Goal: Information Seeking & Learning: Find specific fact

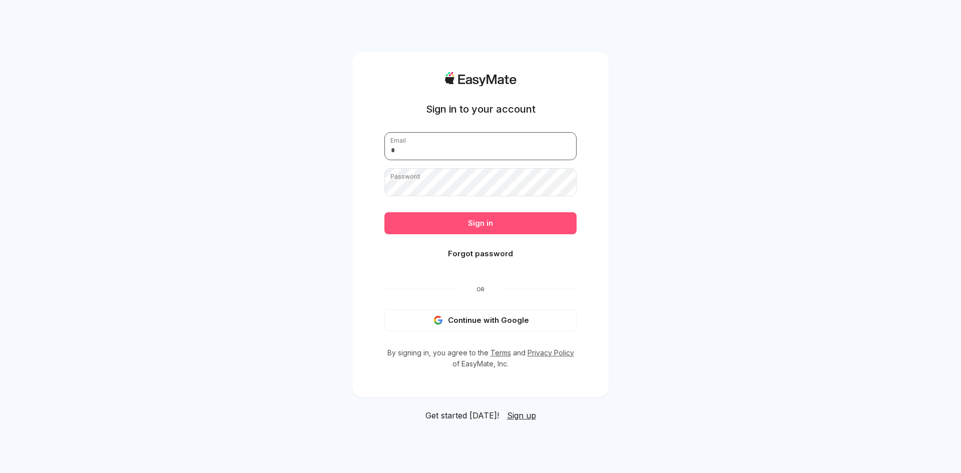
type input "**********"
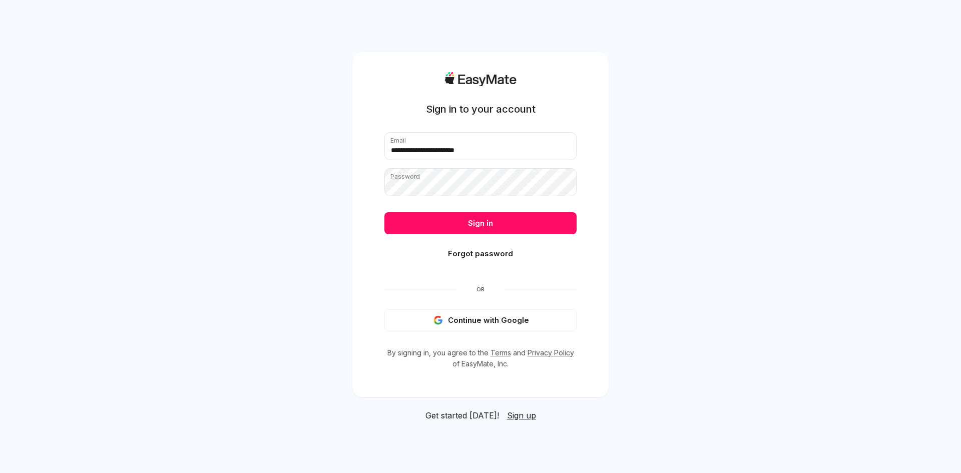
click at [433, 226] on button "Sign in" at bounding box center [480, 223] width 192 height 22
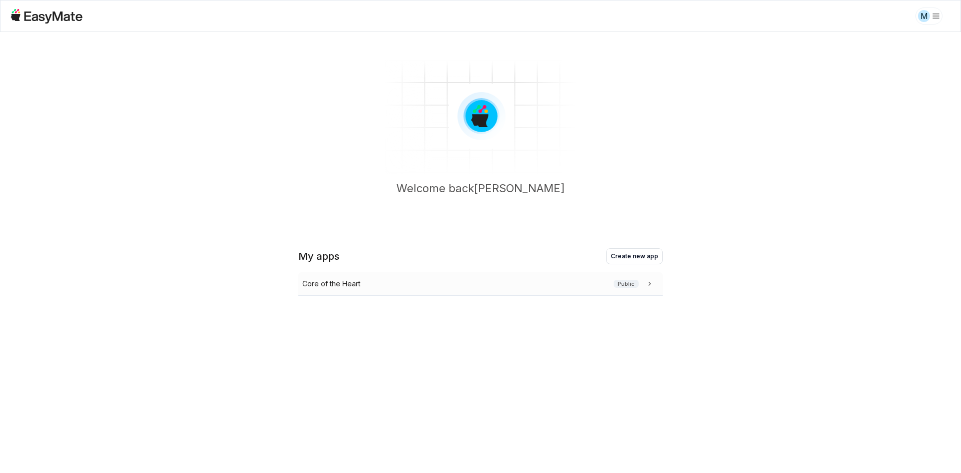
click at [406, 281] on div "Core of the Heart Public" at bounding box center [478, 283] width 352 height 11
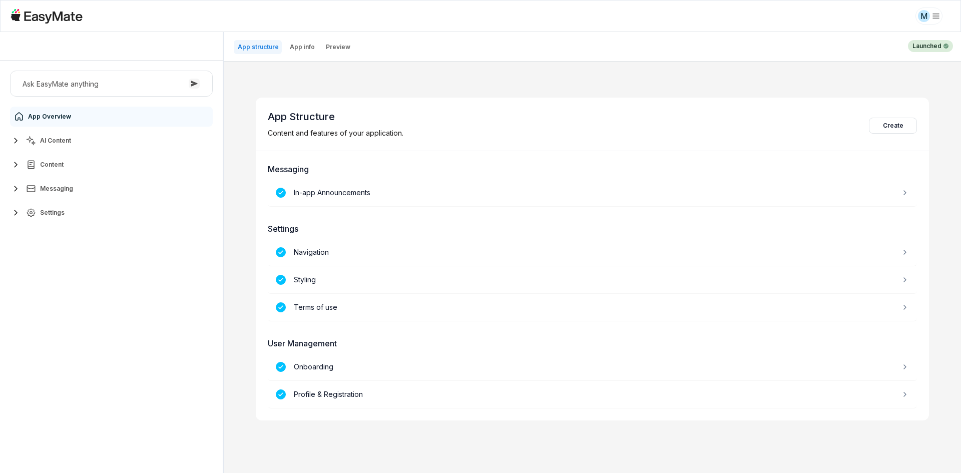
click at [77, 328] on div "Ask EasyMate anything App Overview AI Content Content Messaging Settings" at bounding box center [111, 267] width 223 height 412
click at [65, 141] on span "AI Content" at bounding box center [55, 141] width 31 height 8
click at [84, 163] on link "Agents 2" at bounding box center [117, 165] width 187 height 20
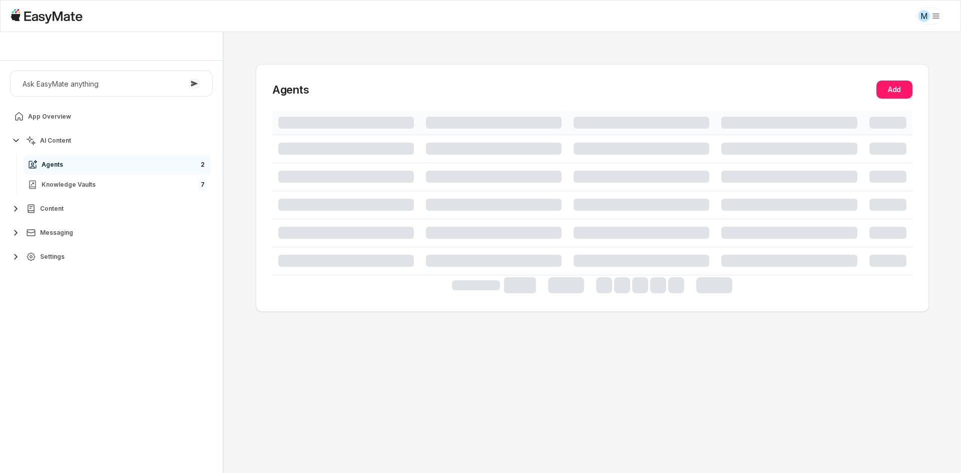
click at [127, 352] on div "Ask EasyMate anything App Overview AI Content Agents 2 Knowledge Vaults 7 Conte…" at bounding box center [111, 267] width 223 height 412
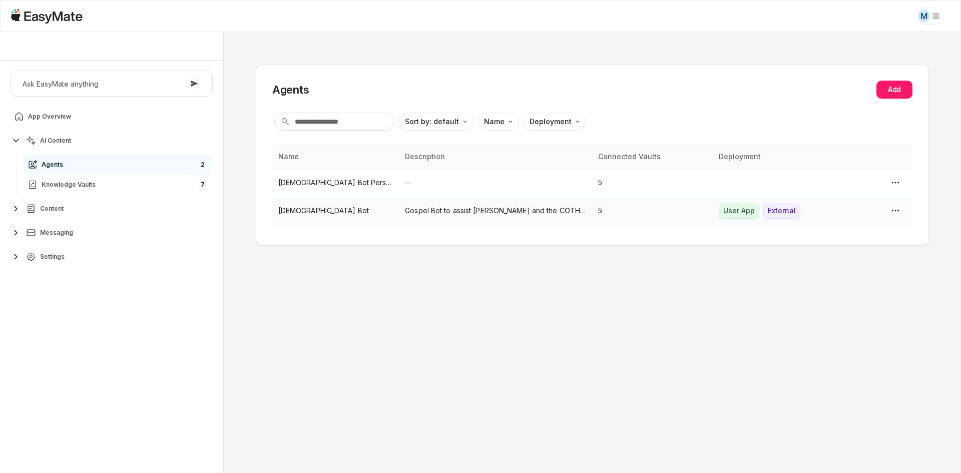
click at [358, 202] on td "[DEMOGRAPHIC_DATA] Bot" at bounding box center [335, 211] width 127 height 28
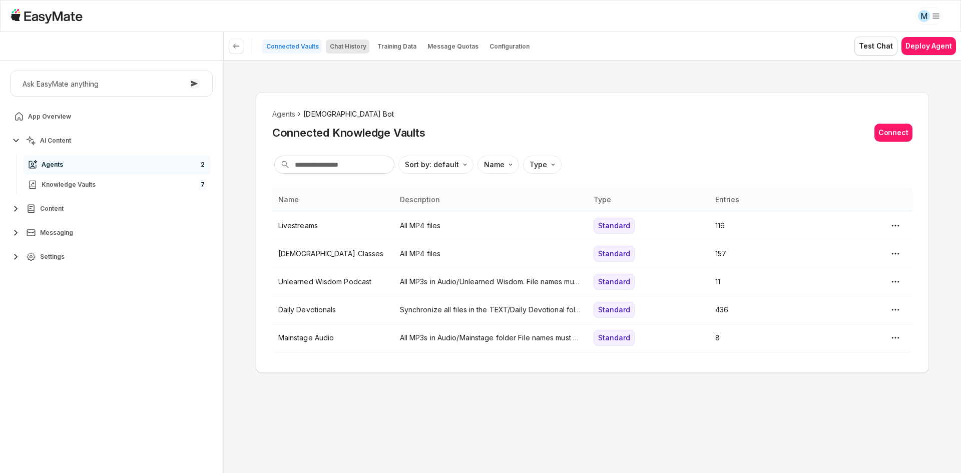
click at [347, 49] on p "Chat History" at bounding box center [348, 47] width 37 height 8
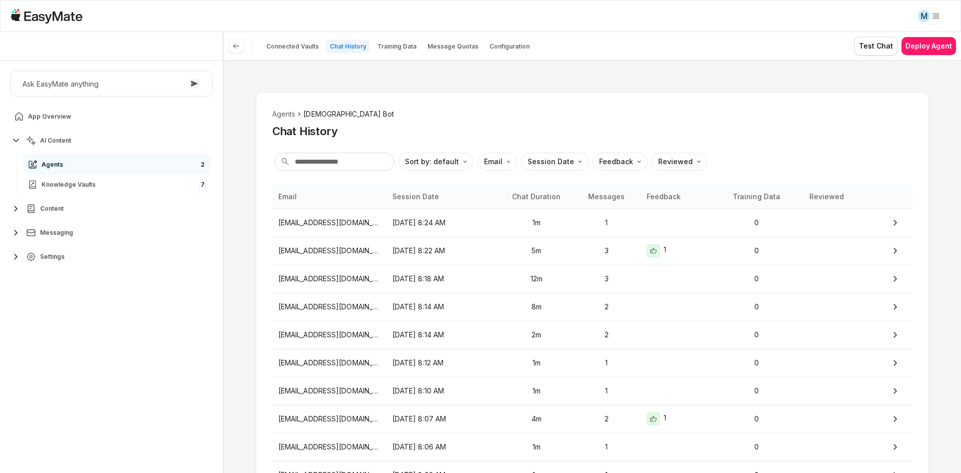
click at [242, 266] on div "Agents Gospel Bot Chat History Sort by: default Direction Email Session Date Fe…" at bounding box center [592, 266] width 737 height 413
click at [356, 245] on p "[EMAIL_ADDRESS][DOMAIN_NAME]" at bounding box center [329, 250] width 102 height 11
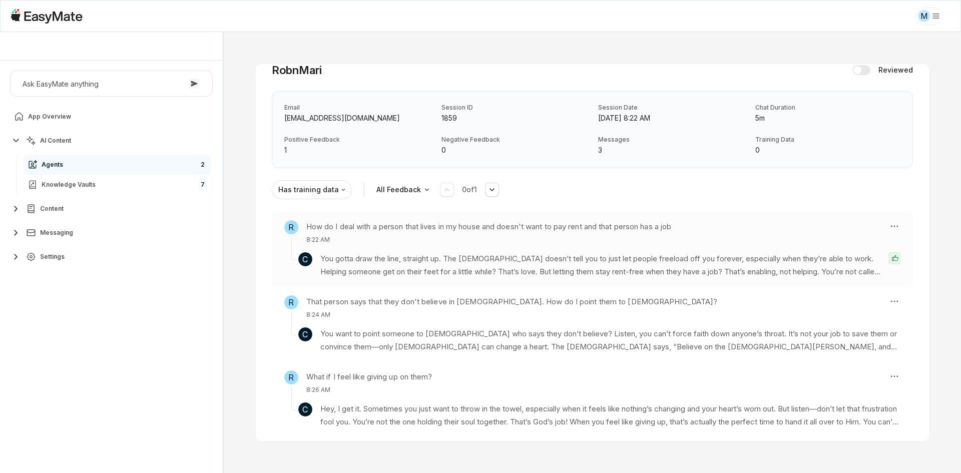
scroll to position [46, 0]
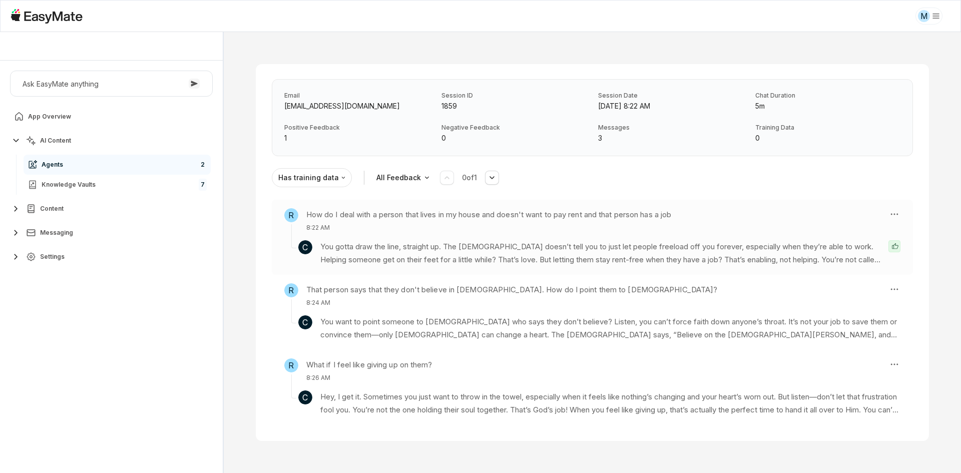
click at [352, 255] on p "You gotta draw the line, straight up. The [DEMOGRAPHIC_DATA] doesn’t tell you t…" at bounding box center [600, 253] width 560 height 27
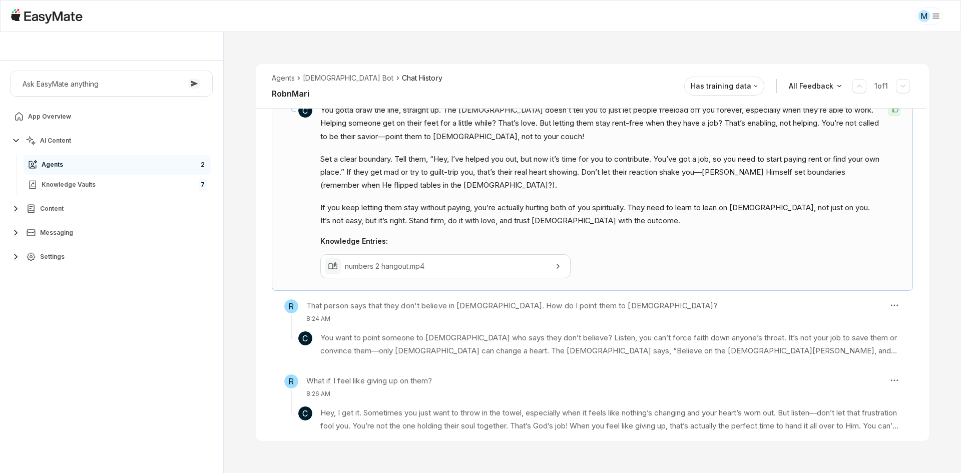
scroll to position [211, 0]
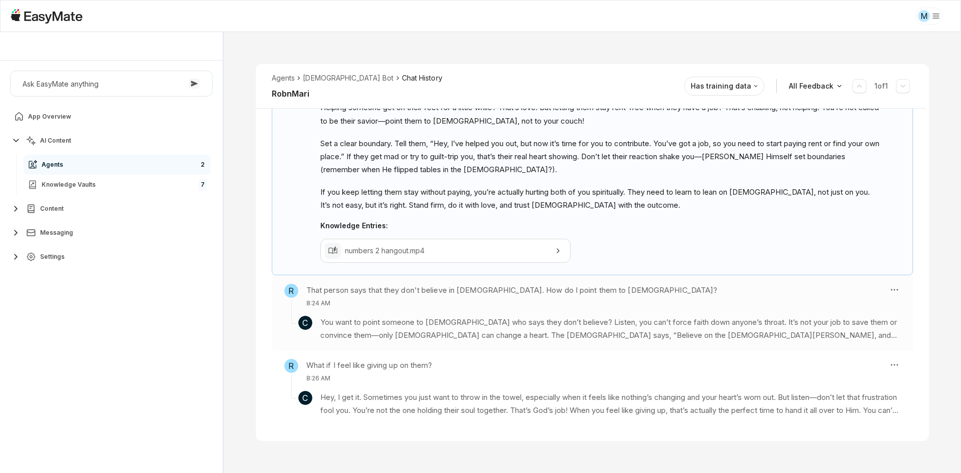
click at [359, 321] on p "You want to point someone to [DEMOGRAPHIC_DATA] who says they don’t believe? Li…" at bounding box center [610, 329] width 580 height 27
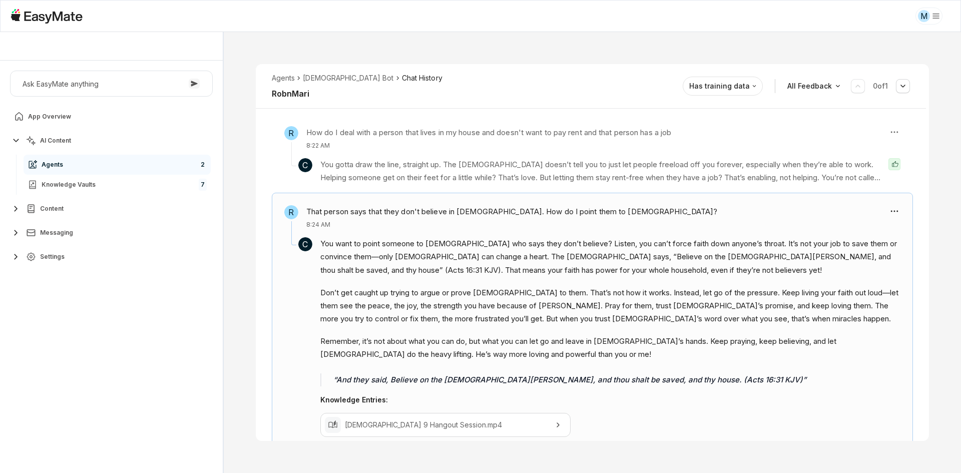
scroll to position [136, 0]
click at [74, 331] on div "Ask EasyMate anything App Overview AI Content Agents 2 Knowledge Vaults 7 Conte…" at bounding box center [111, 267] width 223 height 412
click at [94, 342] on div "Ask EasyMate anything App Overview AI Content Agents 2 Knowledge Vaults 7 Conte…" at bounding box center [111, 267] width 223 height 412
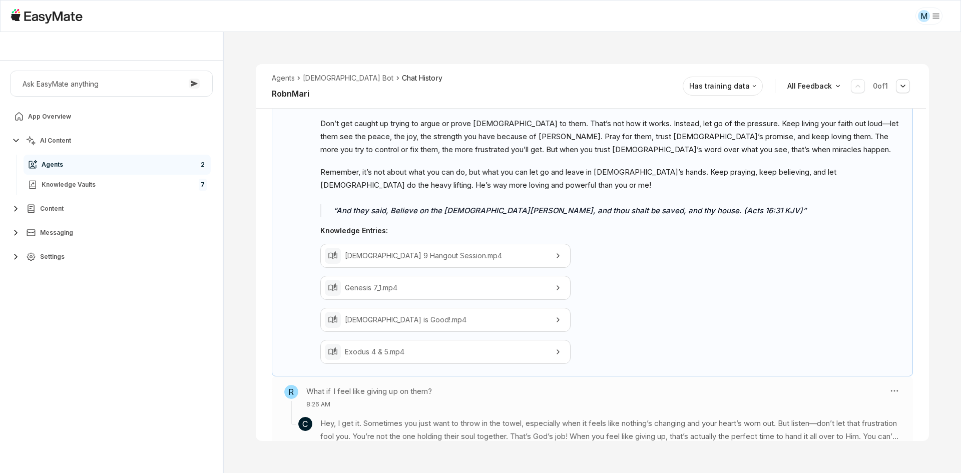
scroll to position [333, 0]
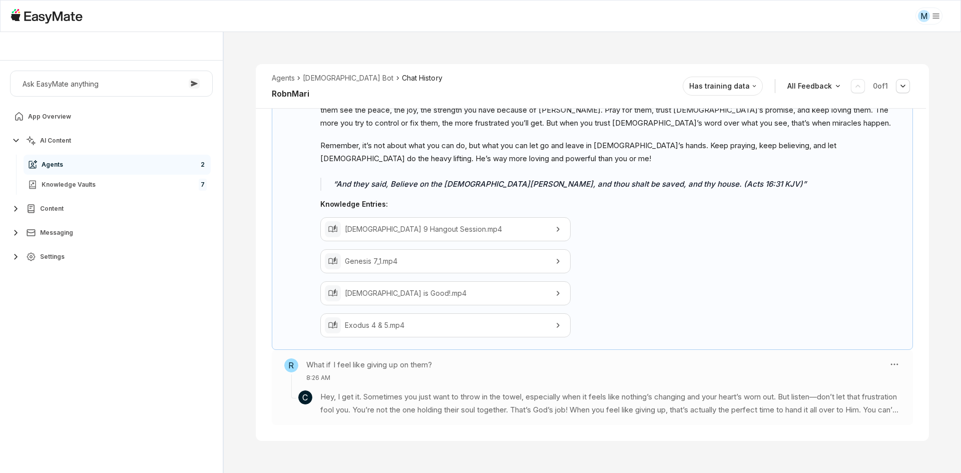
click at [637, 376] on div "R What if I feel like giving up on them? 8:26 AM" at bounding box center [582, 370] width 596 height 24
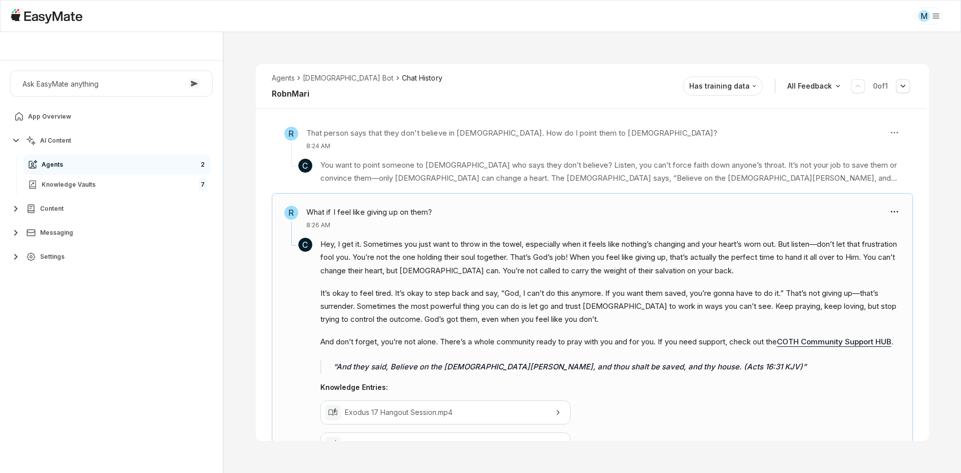
scroll to position [211, 0]
click at [829, 344] on link "COTH Community Support HUB" at bounding box center [834, 342] width 115 height 10
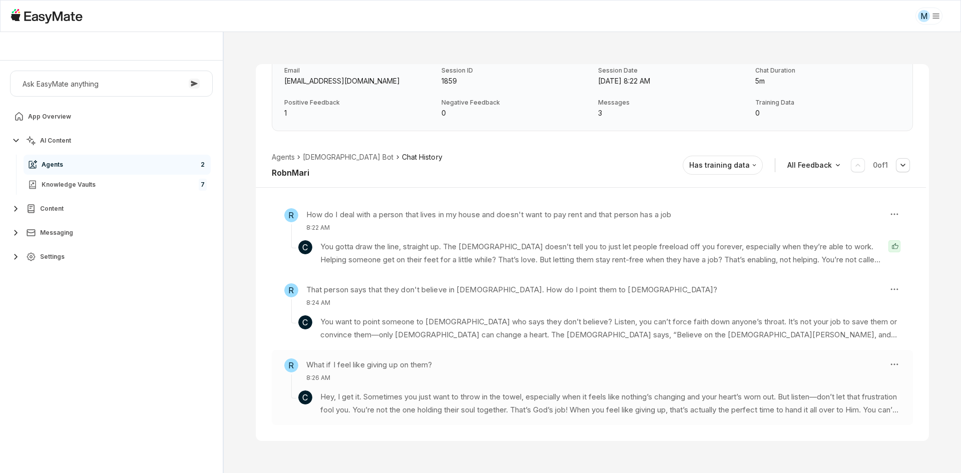
scroll to position [46, 0]
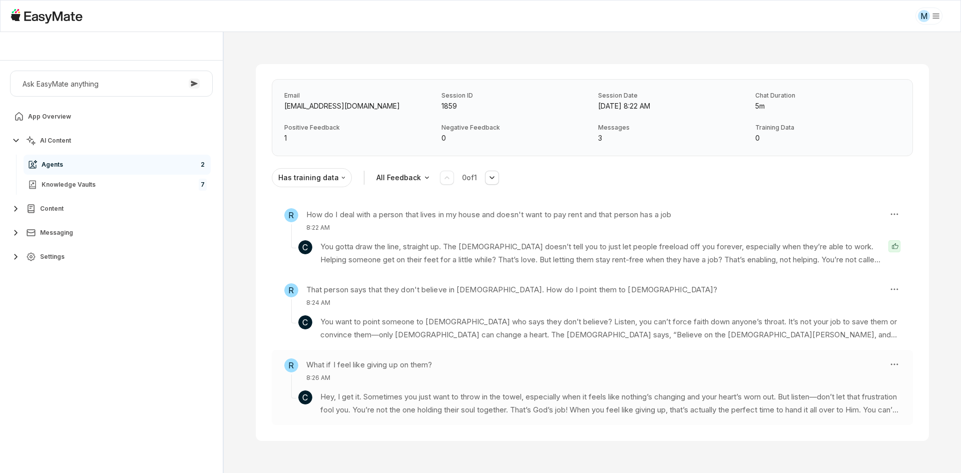
click at [584, 406] on p "Hey, I get it. Sometimes you just want to throw in the towel, especially when i…" at bounding box center [610, 403] width 580 height 27
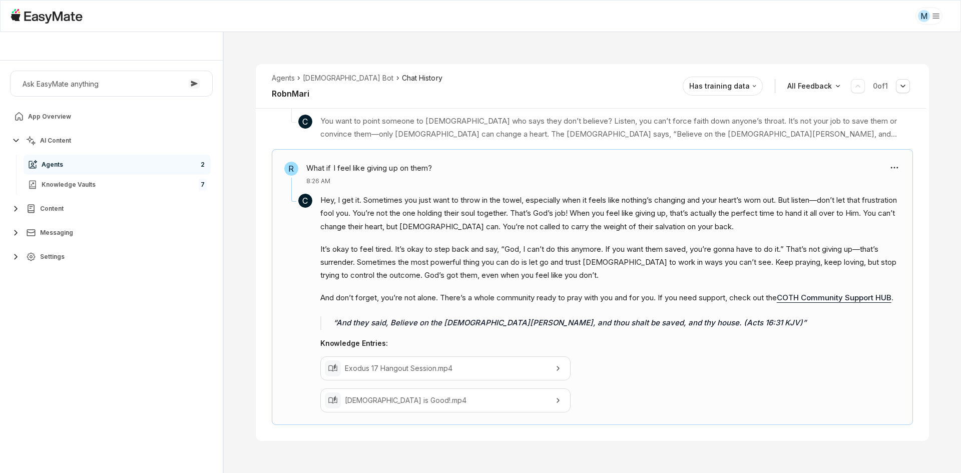
scroll to position [269, 0]
click at [458, 403] on p "[DEMOGRAPHIC_DATA] is Good!.mp4" at bounding box center [445, 400] width 201 height 11
click at [311, 79] on li "[DEMOGRAPHIC_DATA] Bot" at bounding box center [348, 78] width 91 height 11
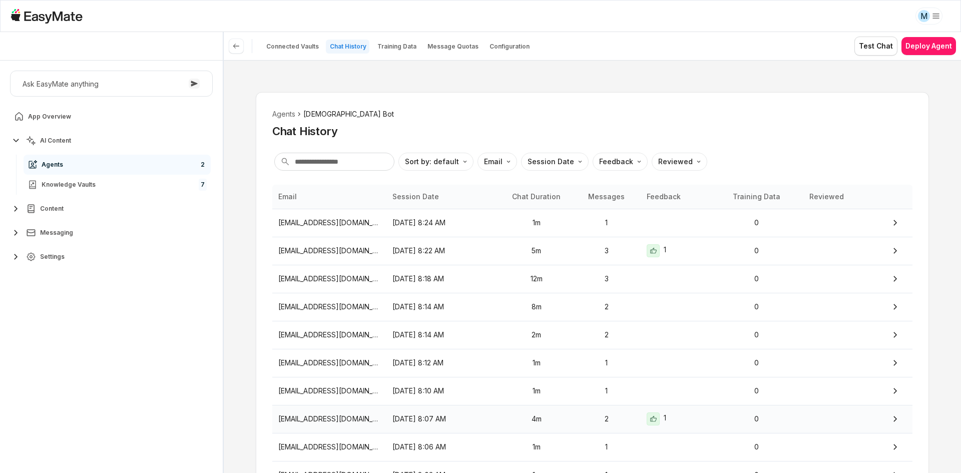
click at [584, 422] on p "2" at bounding box center [607, 418] width 56 height 11
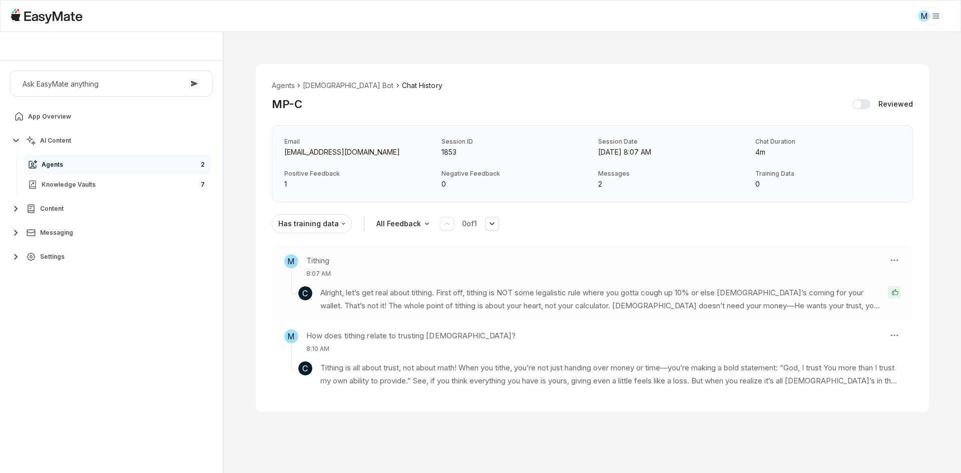
click at [544, 307] on p "Alright, let’s get real about tithing. First off, tithing is NOT some legalisti…" at bounding box center [600, 299] width 560 height 27
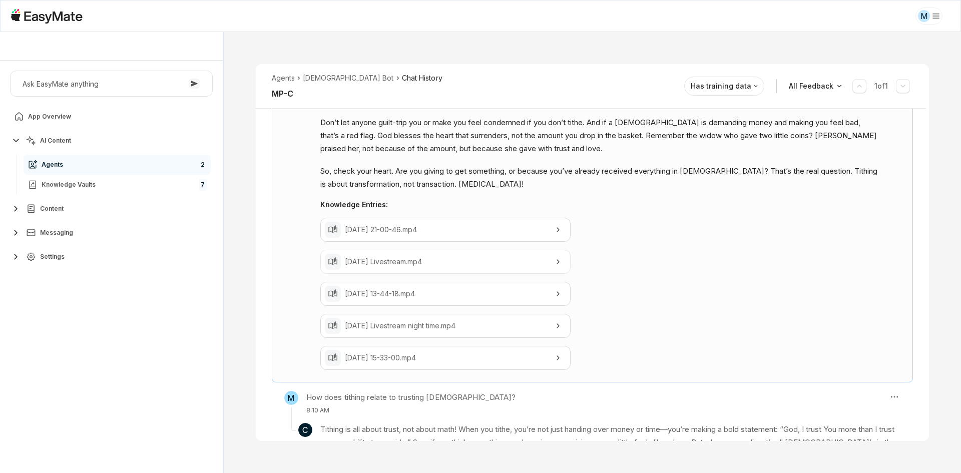
scroll to position [313, 0]
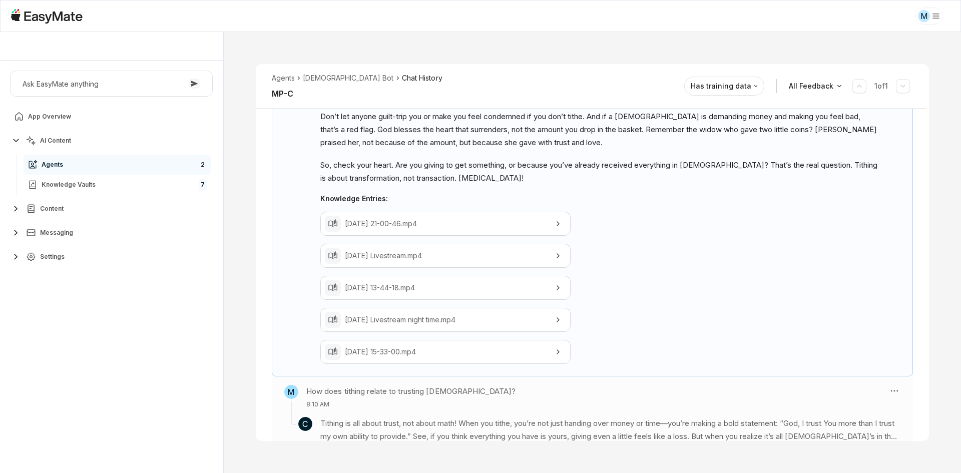
click at [466, 409] on section "C Tithing is all about trust, not about math! When you tithe, you’re not just h…" at bounding box center [592, 426] width 616 height 34
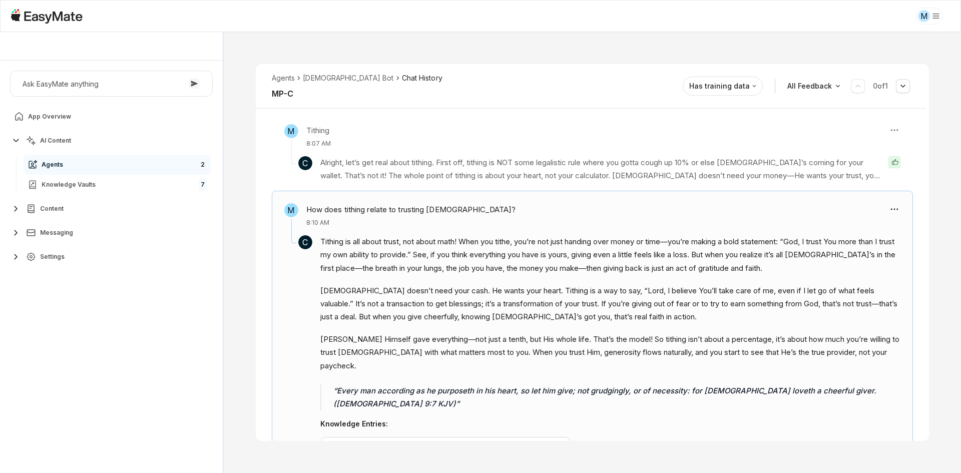
scroll to position [136, 0]
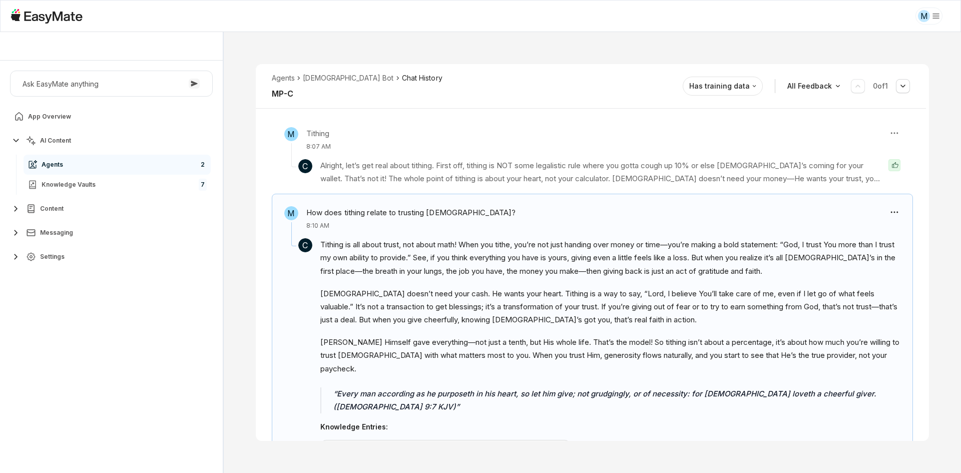
click at [243, 353] on div "Agents Gospel Bot Chat History MP-C Reviewed Email [EMAIL_ADDRESS][DOMAIN_NAME]…" at bounding box center [592, 252] width 737 height 441
click at [259, 358] on div "M Tithing 8:07 AM C Alright, let’s get real about tithing. First off, tithing i…" at bounding box center [592, 362] width 673 height 486
click at [282, 446] on div "Agents Gospel Bot Chat History MP-C Reviewed Email [EMAIL_ADDRESS][DOMAIN_NAME]…" at bounding box center [592, 252] width 737 height 441
click at [268, 330] on div "M Tithing 8:07 AM C Alright, let’s get real about tithing. First off, tithing i…" at bounding box center [592, 362] width 673 height 486
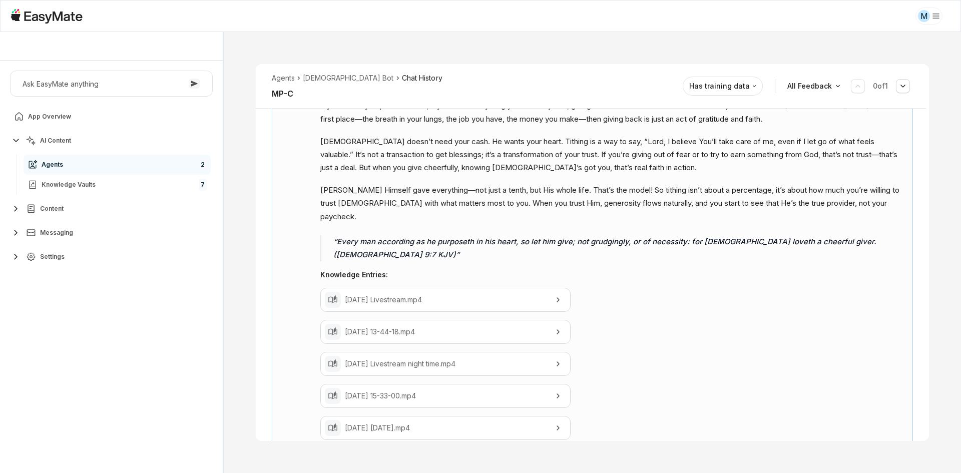
scroll to position [290, 0]
click at [642, 310] on div "[DATE] Livestream.mp4 [DATE] 13-44-18.mp4 [DATE] Livestream night time.mp4 [DAT…" at bounding box center [610, 362] width 580 height 152
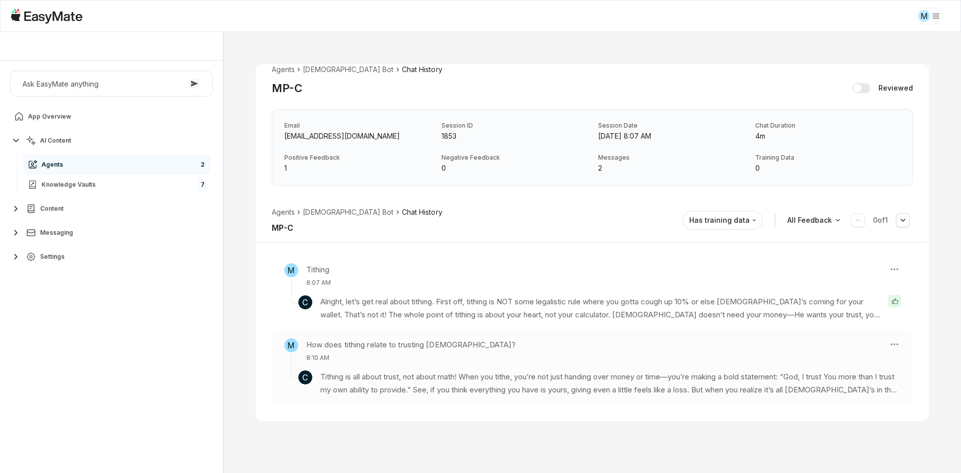
scroll to position [0, 0]
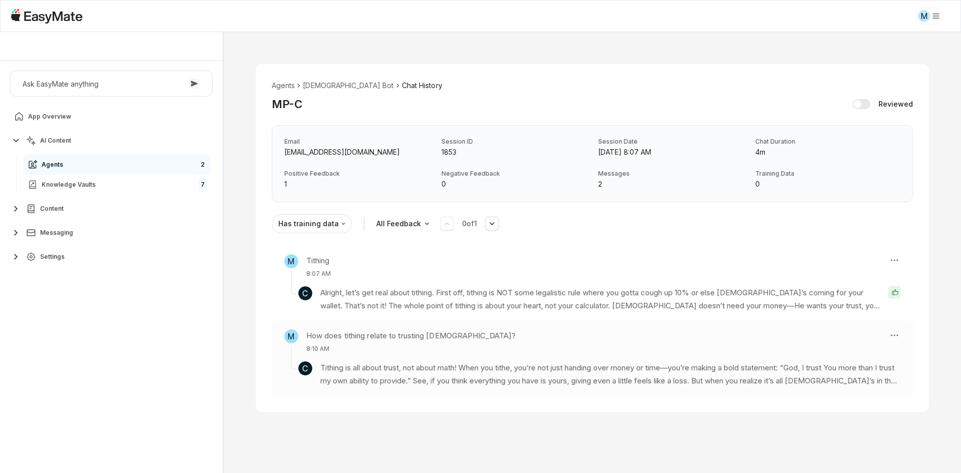
click at [642, 310] on p "Alright, let’s get real about tithing. First off, tithing is NOT some legalisti…" at bounding box center [600, 299] width 560 height 27
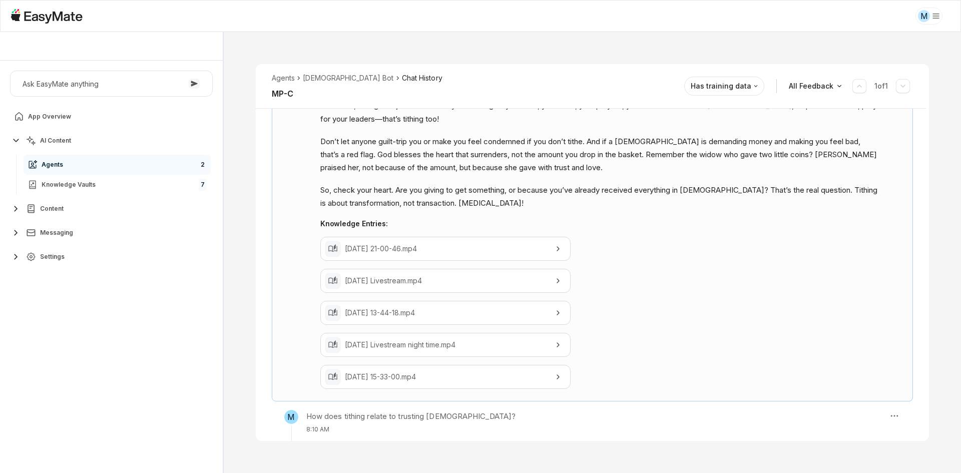
scroll to position [313, 0]
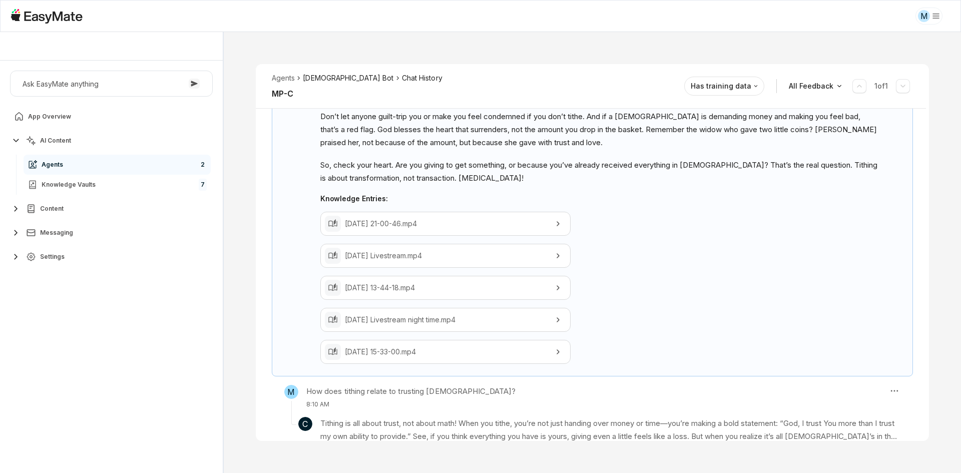
click at [319, 79] on li "[DEMOGRAPHIC_DATA] Bot" at bounding box center [348, 78] width 91 height 11
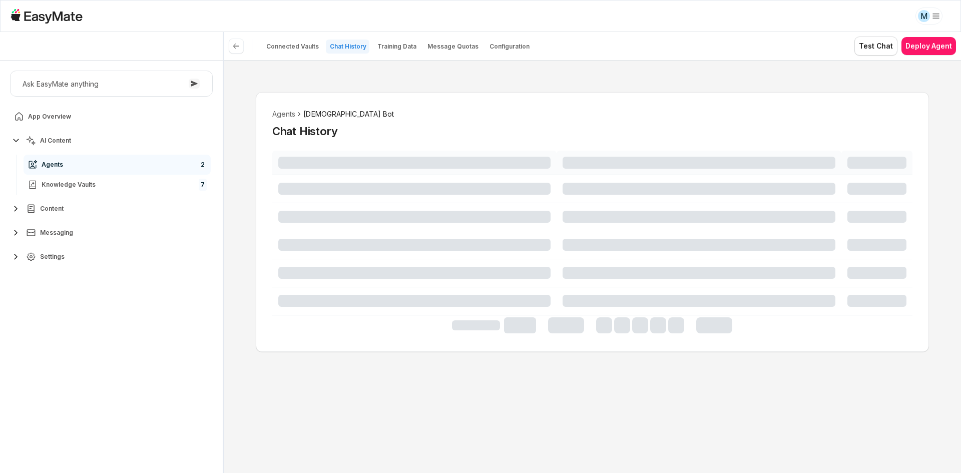
click at [246, 214] on div "Agents Gospel Bot Chat History" at bounding box center [592, 266] width 737 height 413
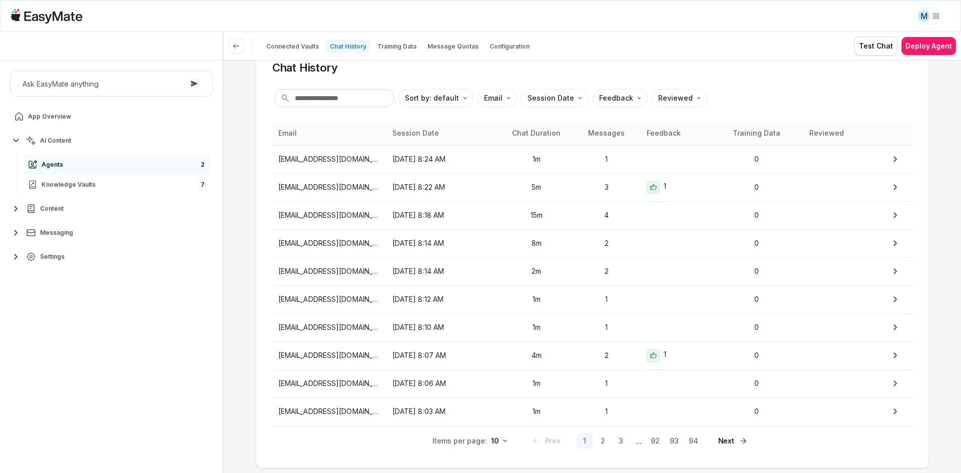
scroll to position [91, 0]
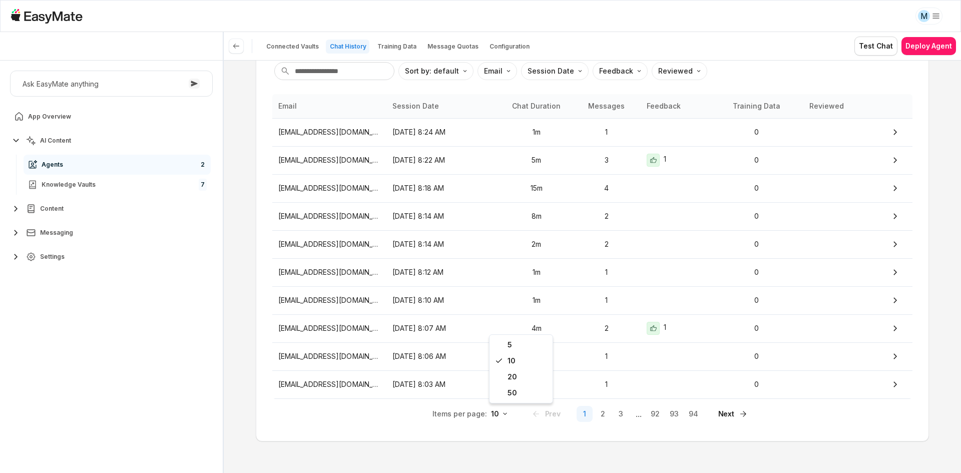
click at [493, 416] on html "M Core of the Heart Ask EasyMate anything App Overview AI Content Agents 2 Know…" at bounding box center [480, 236] width 961 height 473
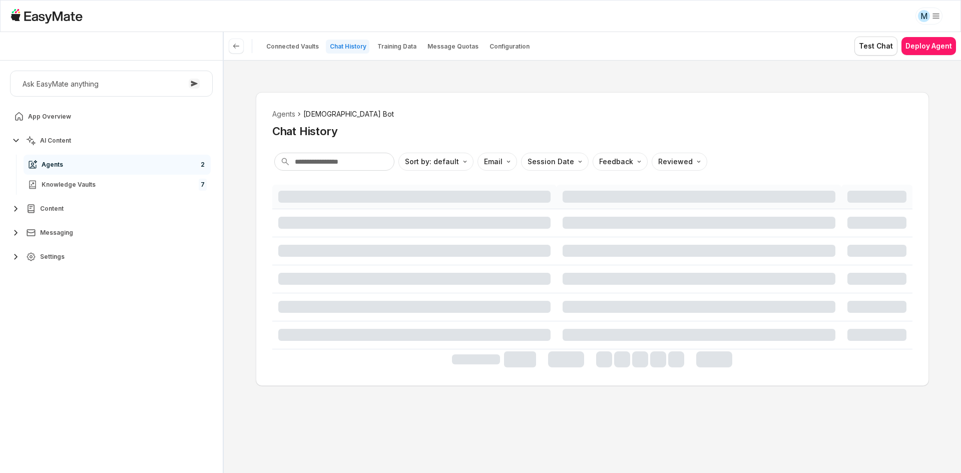
click at [244, 385] on div "Agents Gospel Bot Chat History Sort by: default Direction Email Session Date Fe…" at bounding box center [592, 266] width 737 height 413
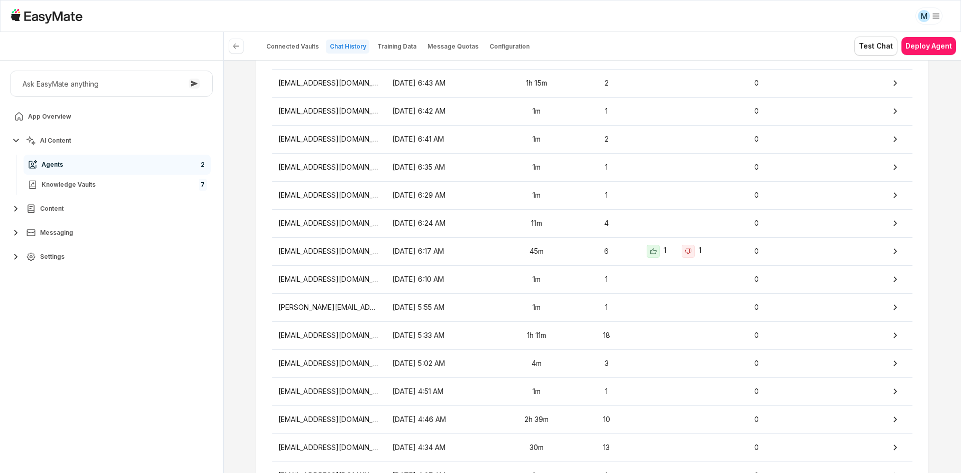
scroll to position [701, 0]
click at [524, 250] on p "45m" at bounding box center [537, 250] width 60 height 11
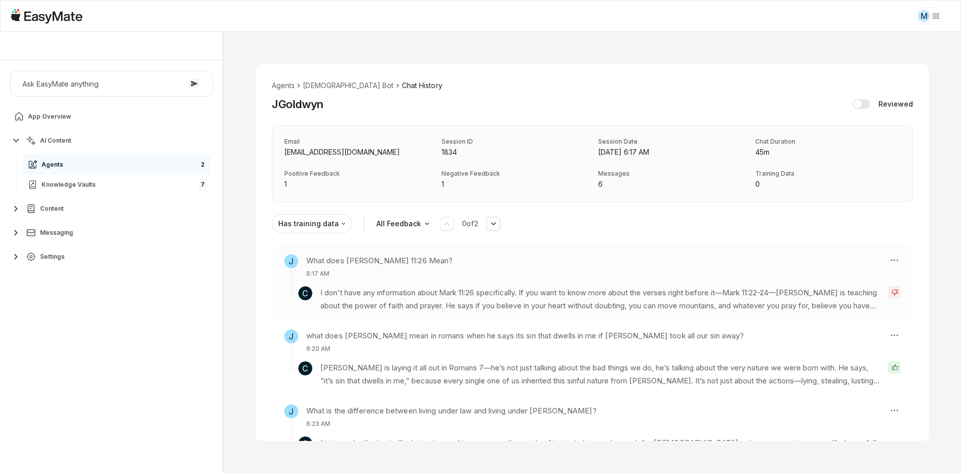
click at [518, 280] on section "C I don't have any information about Mark 11:26 specifically. If you want to kn…" at bounding box center [592, 295] width 616 height 34
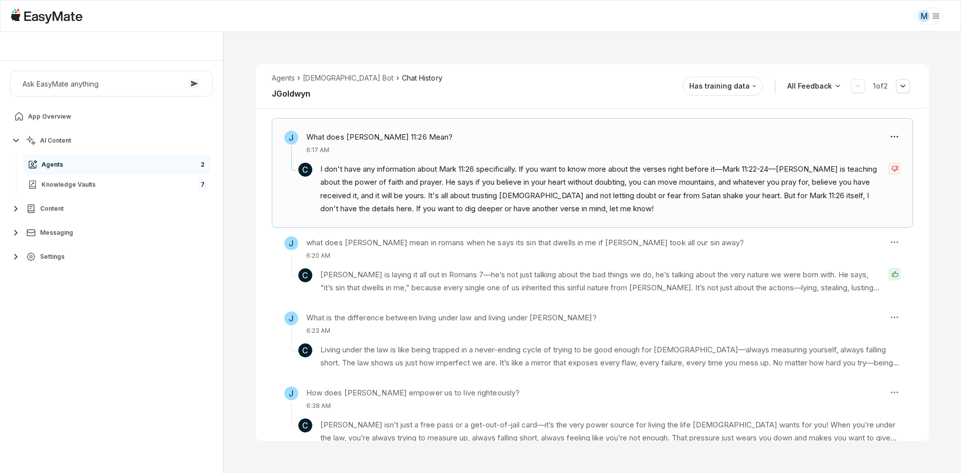
scroll to position [138, 0]
click at [517, 279] on p "[PERSON_NAME] is laying it all out in Romans 7—he’s not just talking about the …" at bounding box center [600, 280] width 560 height 27
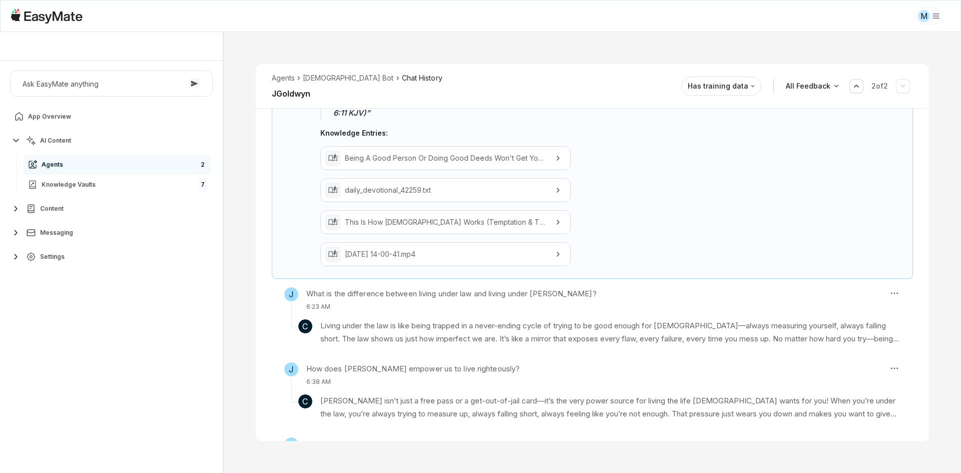
scroll to position [487, 0]
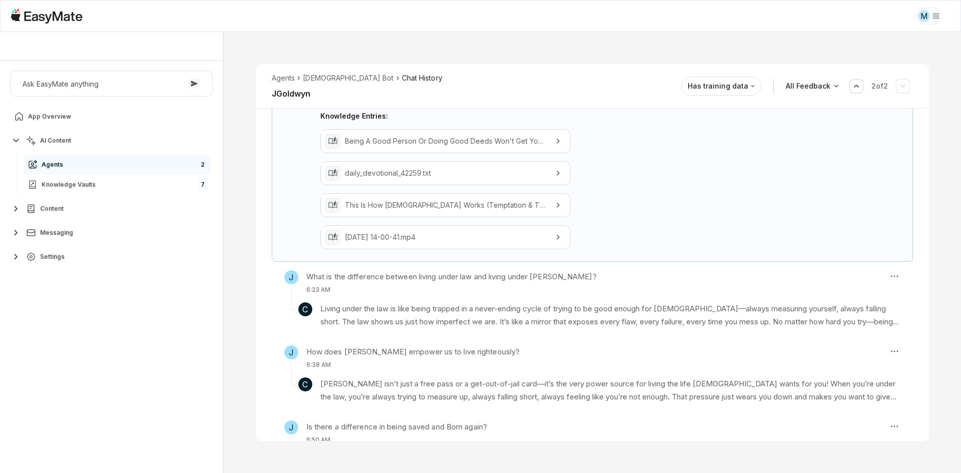
click at [517, 285] on p "6:23 AM" at bounding box center [451, 289] width 290 height 9
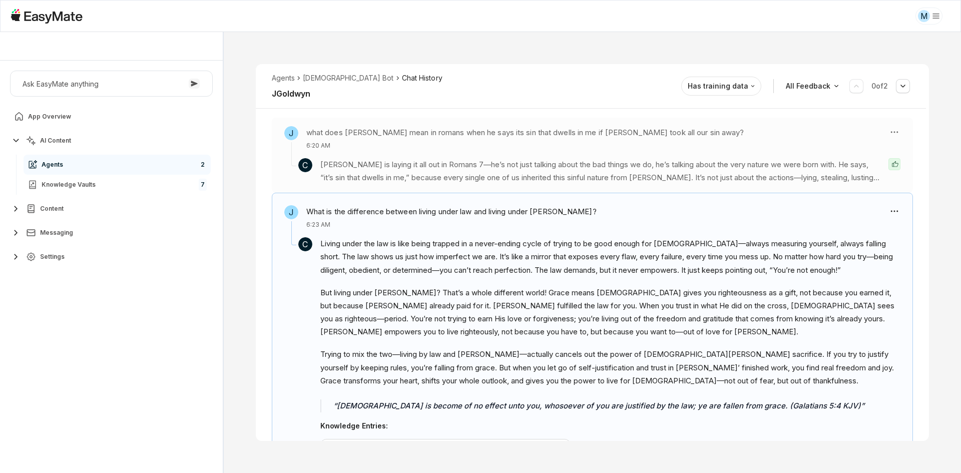
scroll to position [152, 0]
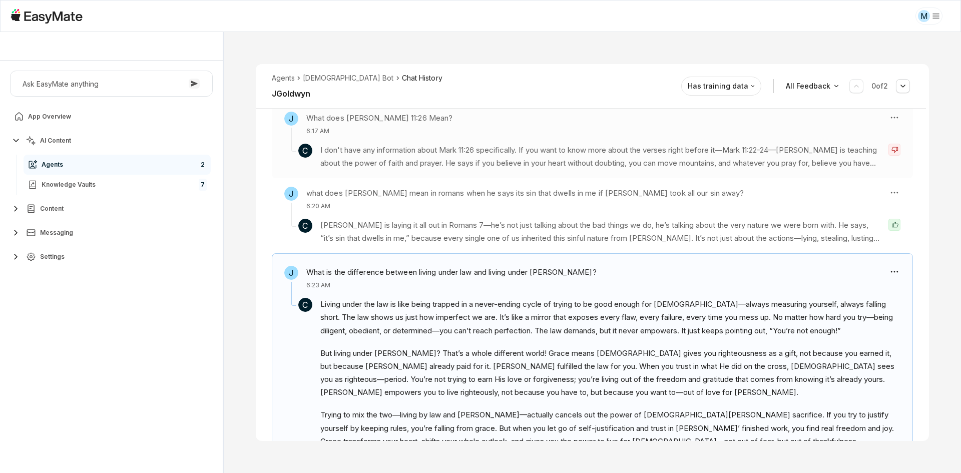
click at [403, 151] on p "I don't have any information about Mark 11:26 specifically. If you want to know…" at bounding box center [600, 157] width 560 height 27
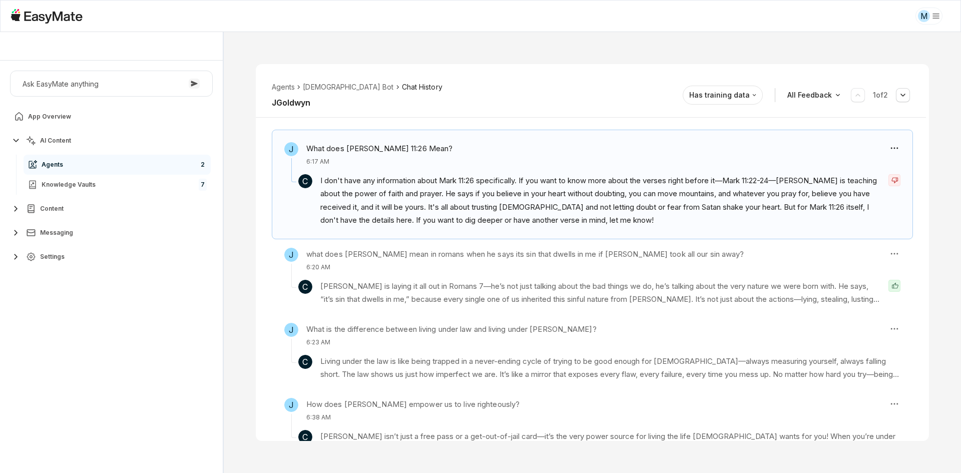
scroll to position [122, 0]
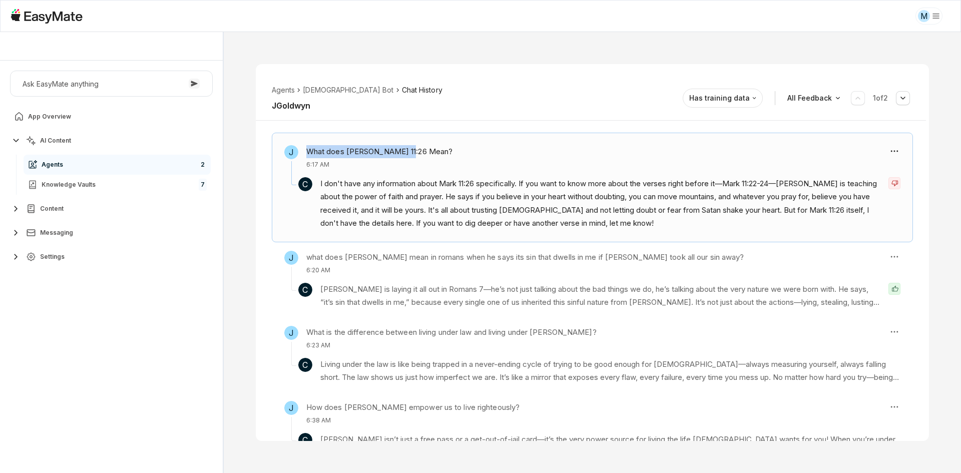
drag, startPoint x: 308, startPoint y: 149, endPoint x: 416, endPoint y: 153, distance: 108.2
click at [416, 153] on div "J What does Mark 11:26 Mean? 6:17 AM" at bounding box center [582, 157] width 596 height 24
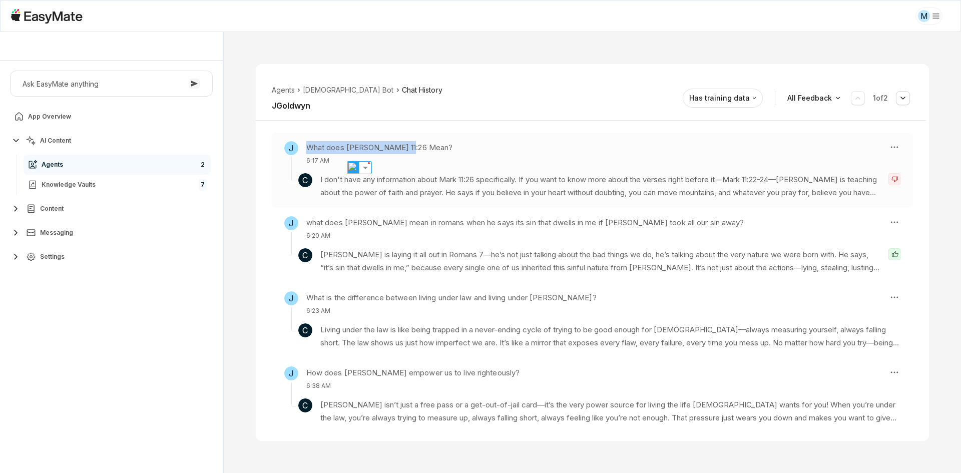
copy h3 "What does [PERSON_NAME] 11:26 Mean?"
click at [490, 177] on p "I don't have any information about Mark 11:26 specifically. If you want to know…" at bounding box center [600, 186] width 560 height 27
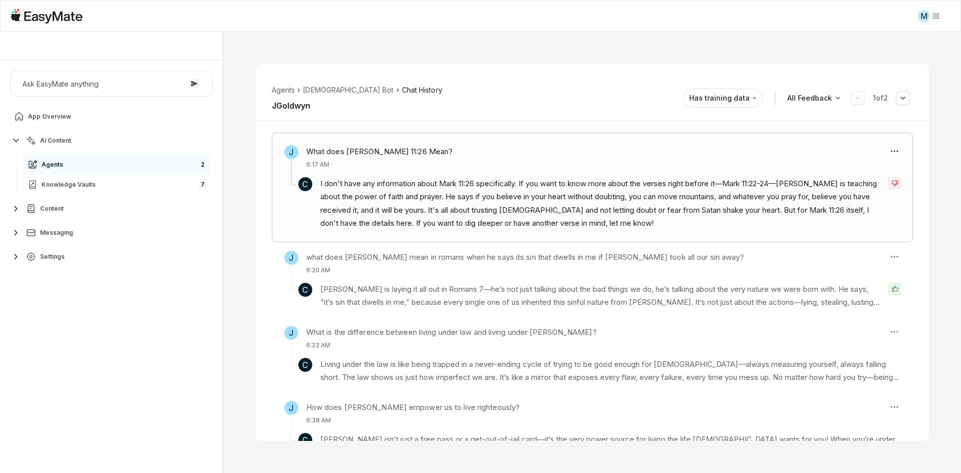
scroll to position [123, 0]
drag, startPoint x: 602, startPoint y: 90, endPoint x: 597, endPoint y: 83, distance: 8.3
click at [601, 90] on div "Agents Gospel Bot Chat History JGoldwyn Has training data All Feedback 1 of 2" at bounding box center [591, 98] width 670 height 45
click at [88, 187] on span "Knowledge Vaults" at bounding box center [69, 185] width 54 height 8
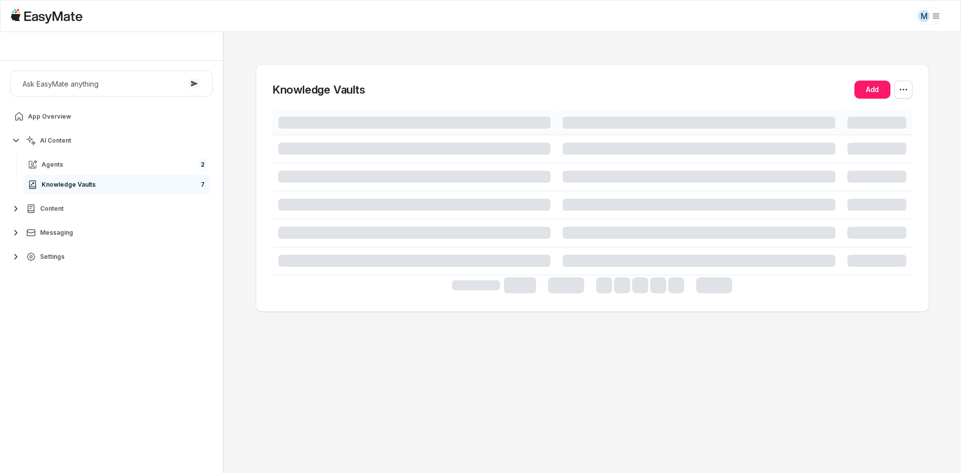
click at [109, 411] on div "Ask EasyMate anything App Overview AI Content Agents 2 Knowledge Vaults 7 Conte…" at bounding box center [111, 267] width 223 height 412
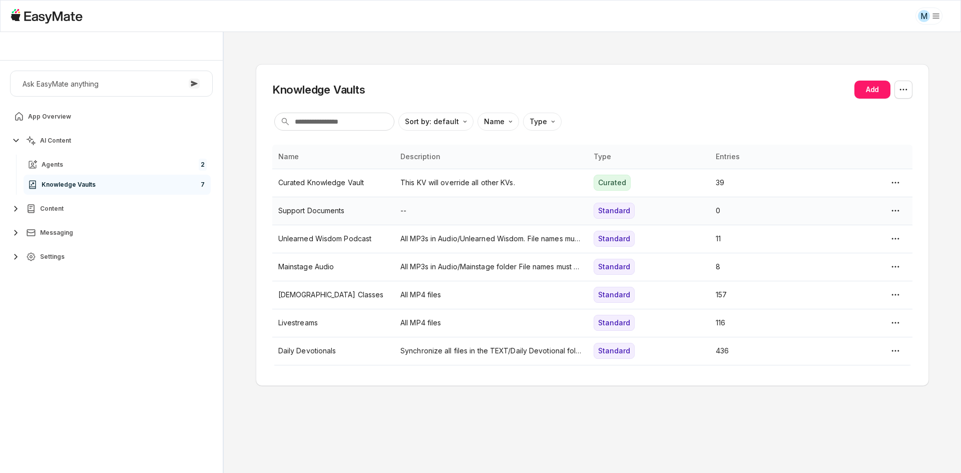
click at [412, 211] on p "--" at bounding box center [490, 210] width 181 height 11
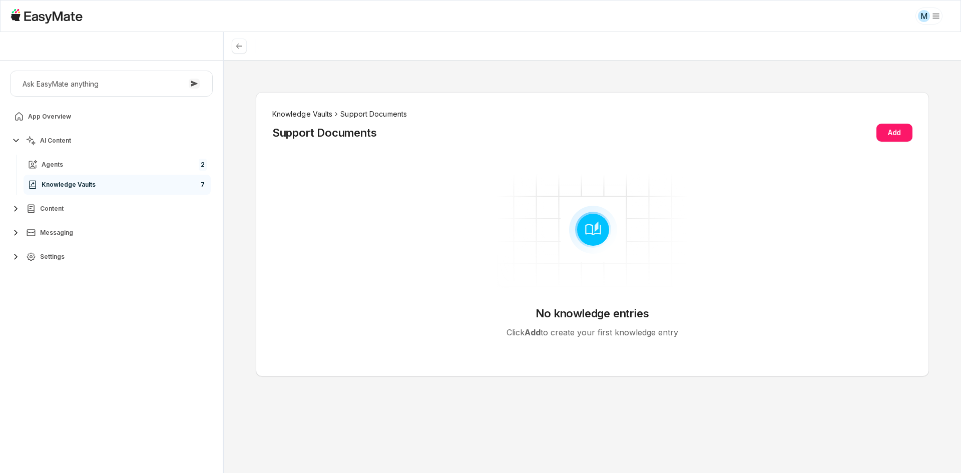
click at [309, 116] on li "Knowledge Vaults" at bounding box center [302, 114] width 61 height 11
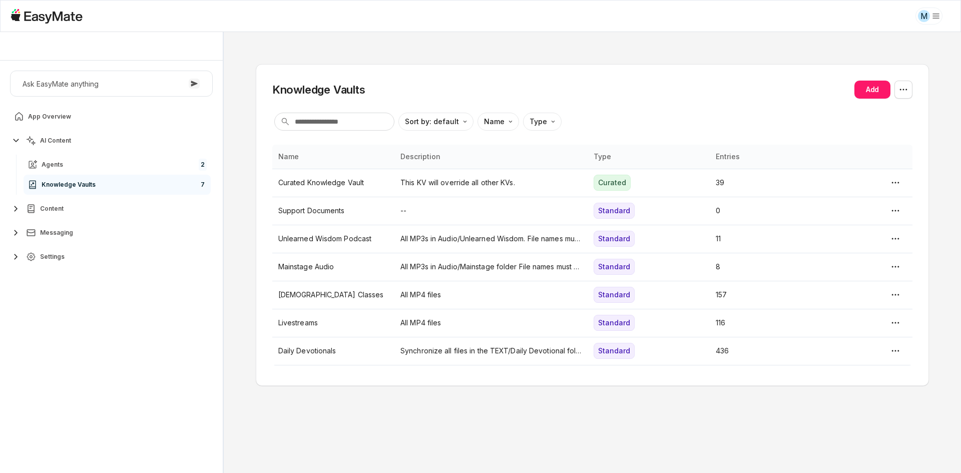
click at [481, 89] on div "Knowledge Vaults Add" at bounding box center [592, 90] width 640 height 18
click at [475, 82] on div "Knowledge Vaults Add" at bounding box center [592, 90] width 640 height 18
click at [359, 343] on td "Daily Devotionals" at bounding box center [333, 351] width 122 height 28
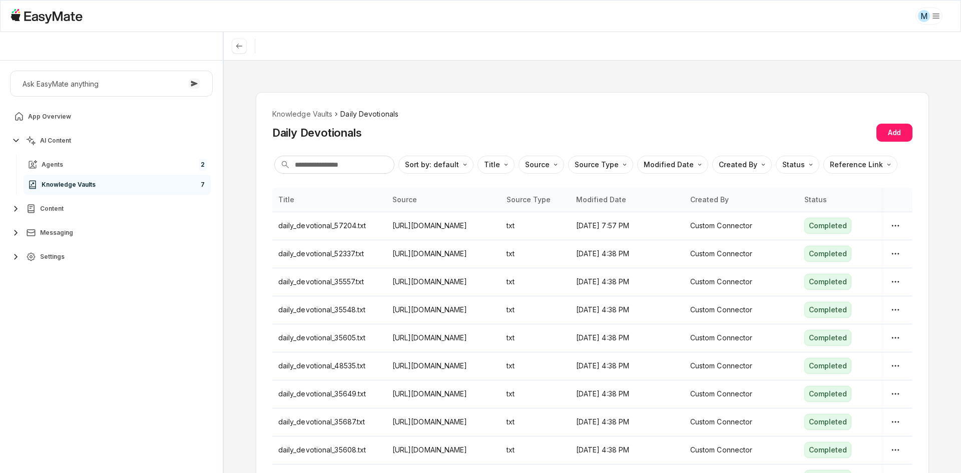
click at [549, 121] on div "Knowledge Vaults Daily Devotionals Daily Devotionals Add" at bounding box center [592, 125] width 640 height 33
click at [83, 164] on link "Agents 2" at bounding box center [117, 165] width 187 height 20
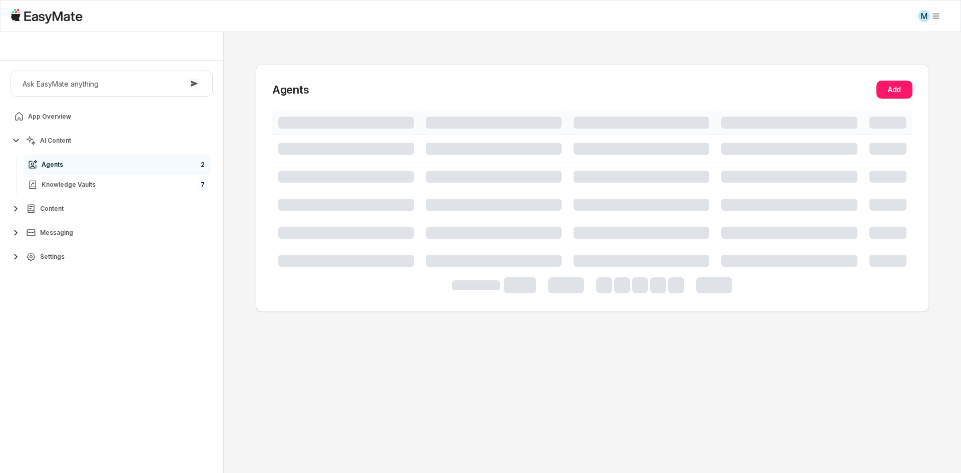
click at [108, 330] on div "Ask EasyMate anything App Overview AI Content Agents 2 Knowledge Vaults 7 Conte…" at bounding box center [111, 267] width 223 height 412
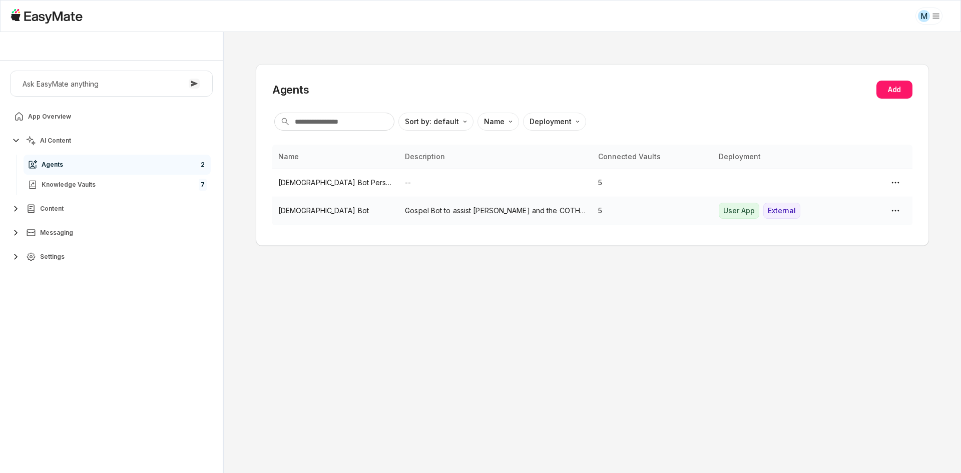
click at [362, 214] on p "[DEMOGRAPHIC_DATA] Bot" at bounding box center [335, 210] width 115 height 11
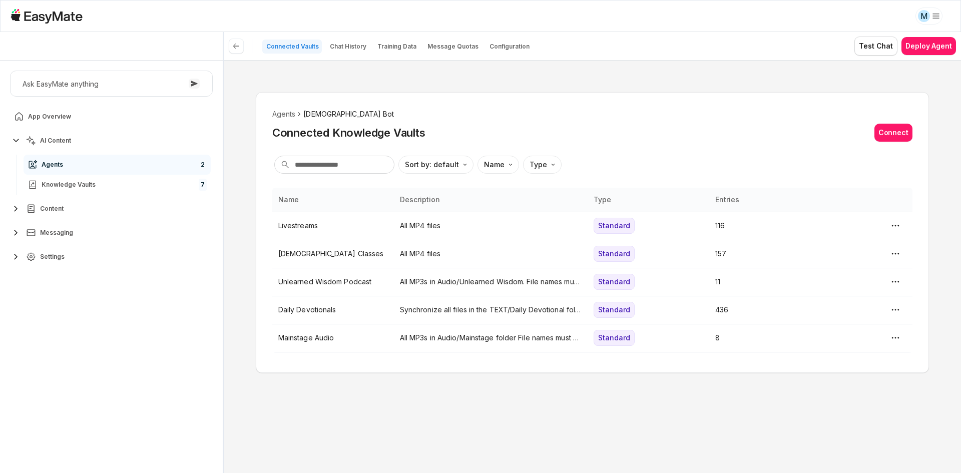
click at [334, 38] on div "Connected Vaults Chat History Training Data Message Quotas Configuration" at bounding box center [382, 46] width 306 height 18
click at [337, 43] on p "Chat History" at bounding box center [348, 47] width 37 height 8
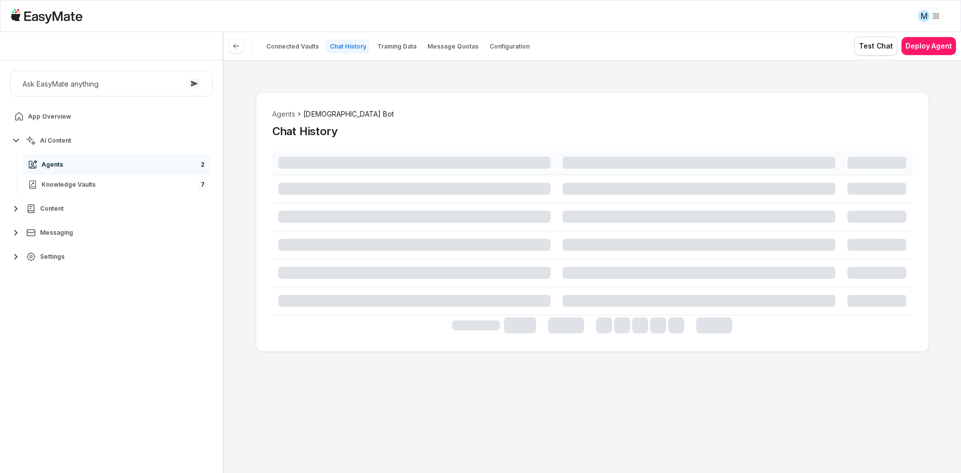
click at [242, 230] on div "Agents Gospel Bot Chat History" at bounding box center [592, 266] width 737 height 413
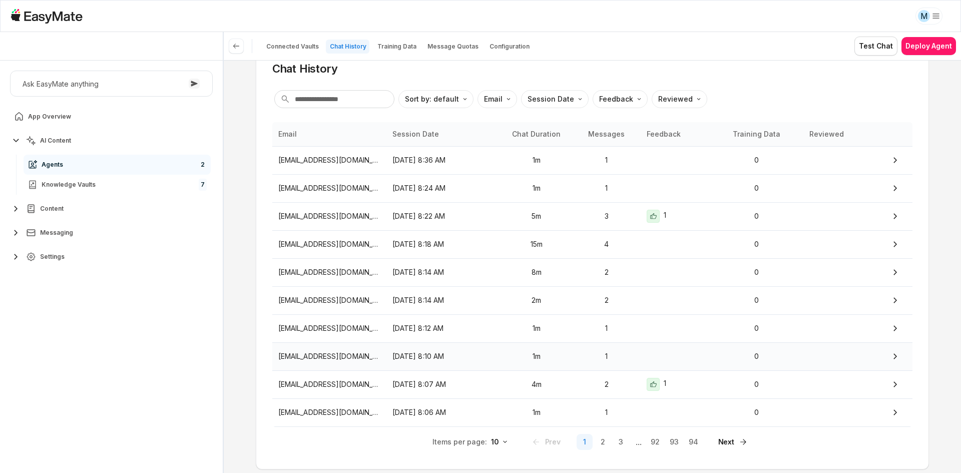
scroll to position [91, 0]
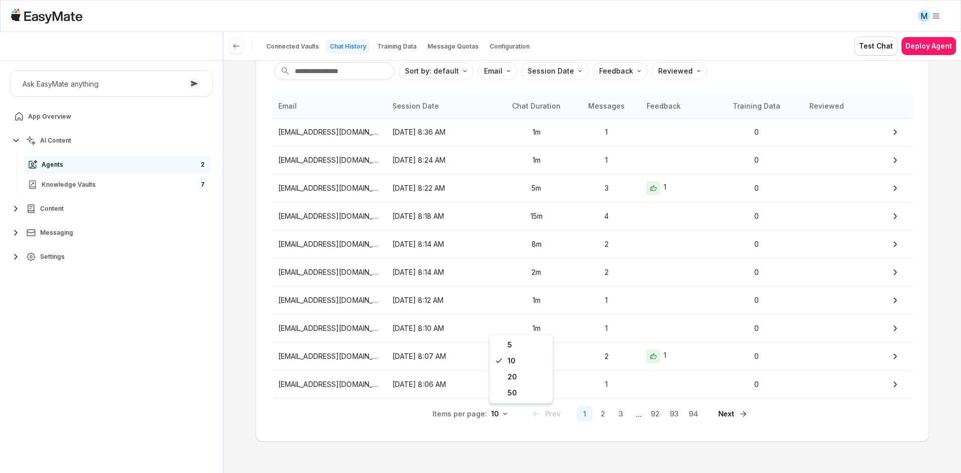
click at [498, 412] on html "M Core of the Heart Ask EasyMate anything App Overview AI Content Agents 2 Know…" at bounding box center [480, 236] width 961 height 473
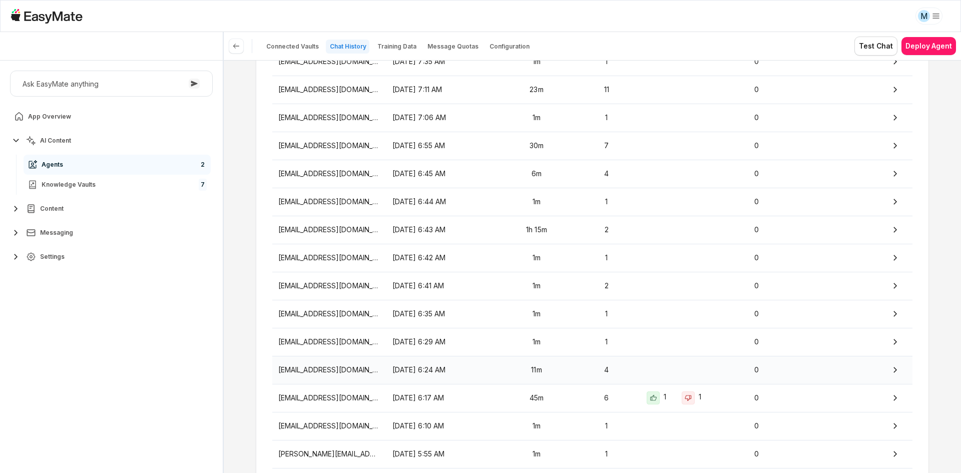
scroll to position [601, 0]
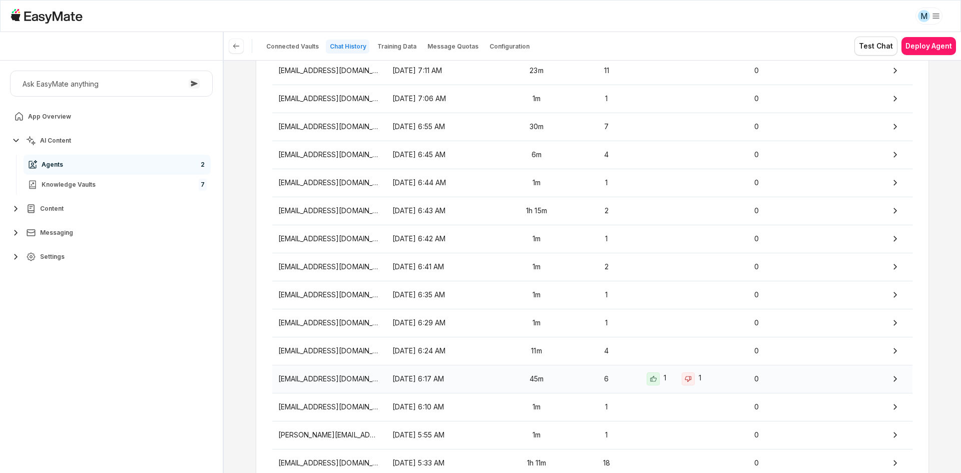
click at [482, 382] on p "[DATE] 6:17 AM" at bounding box center [443, 378] width 102 height 11
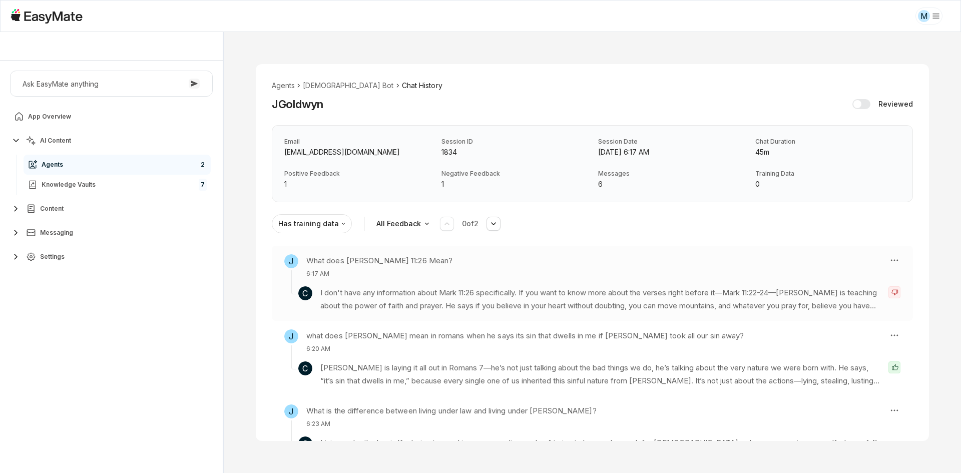
click at [530, 306] on p "I don't have any information about Mark 11:26 specifically. If you want to know…" at bounding box center [600, 299] width 560 height 27
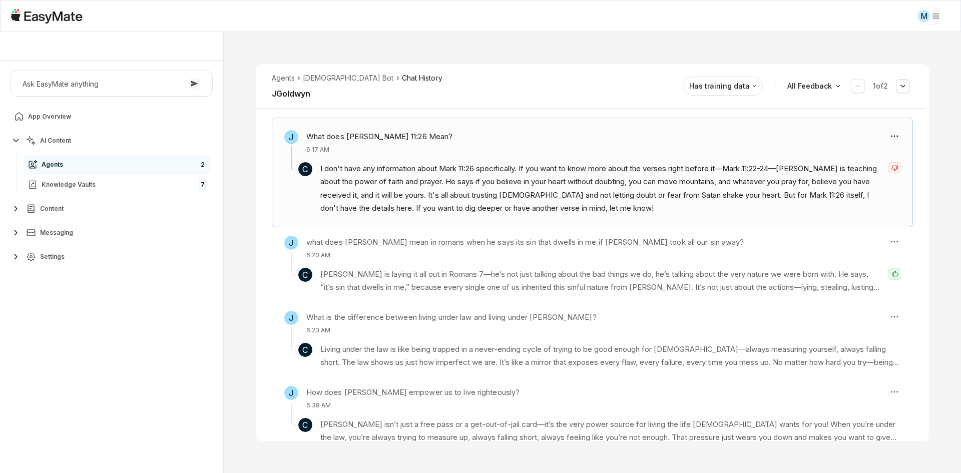
scroll to position [138, 0]
drag, startPoint x: 308, startPoint y: 133, endPoint x: 411, endPoint y: 130, distance: 103.2
click at [411, 130] on h3 "What does [PERSON_NAME] 11:26 Mean?" at bounding box center [379, 135] width 147 height 13
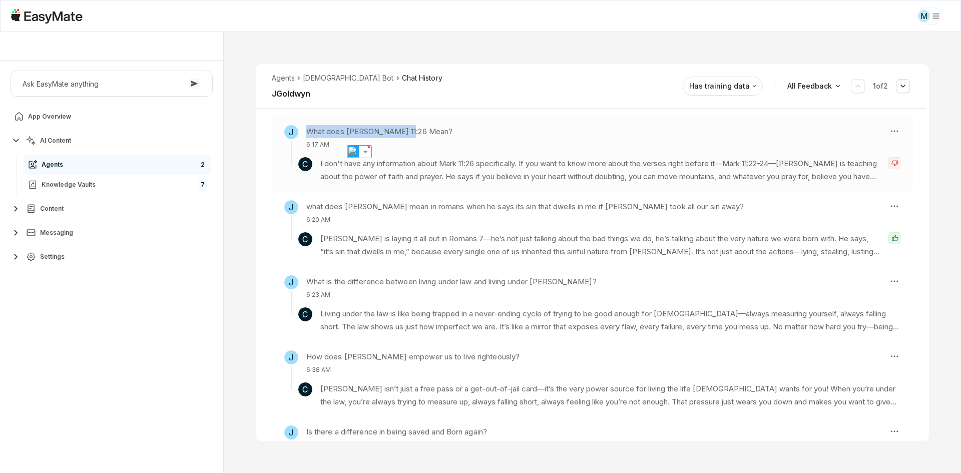
copy h3 "What does [PERSON_NAME] 11:26 Mean?"
click at [505, 66] on div "Agents Gospel Bot Chat History JGoldwyn Has training data All Feedback 1 of 2" at bounding box center [591, 86] width 670 height 45
click at [538, 92] on div "Agents Gospel Bot Chat History JGoldwyn Has training data All Feedback 1 of 2" at bounding box center [591, 86] width 670 height 45
click at [517, 157] on p "I don't have any information about Mark 11:26 specifically. If you want to know…" at bounding box center [600, 170] width 560 height 27
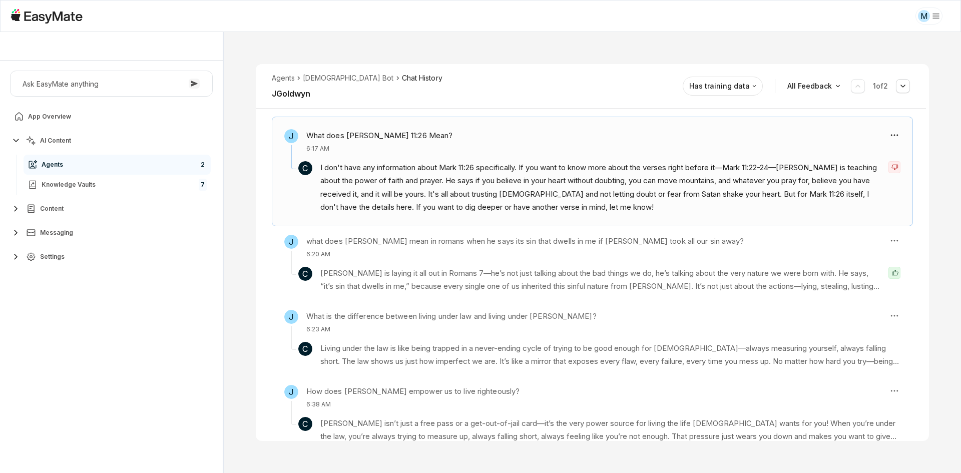
scroll to position [122, 0]
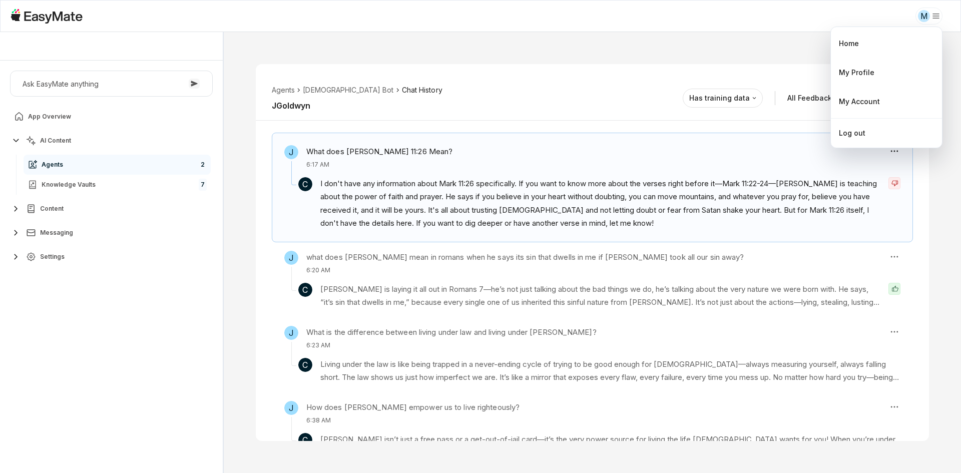
click at [927, 17] on html "M Core of the Heart Ask EasyMate anything App Overview AI Content Agents 2 Know…" at bounding box center [480, 236] width 961 height 473
click at [854, 135] on div "Log out" at bounding box center [852, 133] width 27 height 11
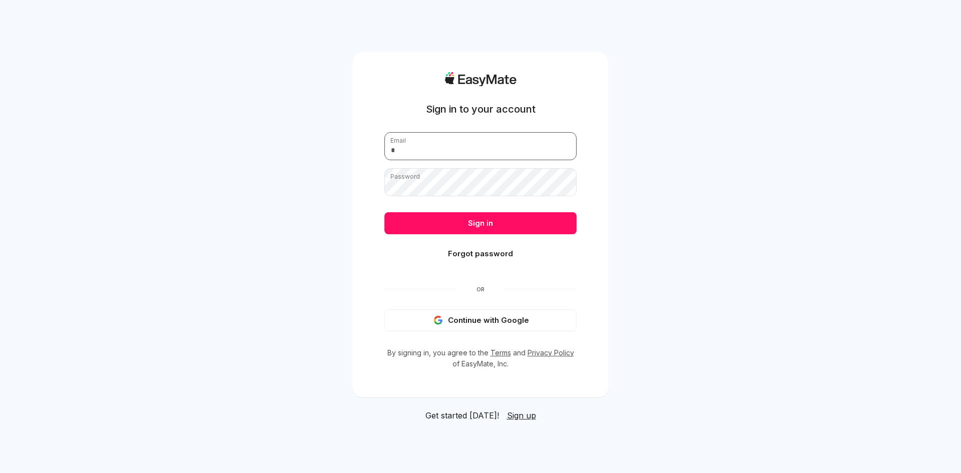
type input "**********"
click at [218, 289] on div "**********" at bounding box center [480, 236] width 961 height 473
drag, startPoint x: 422, startPoint y: 163, endPoint x: 331, endPoint y: 231, distance: 113.8
click at [331, 231] on div "**********" at bounding box center [480, 236] width 961 height 473
click at [240, 108] on div "**********" at bounding box center [480, 236] width 961 height 473
